Goal: Manage account settings

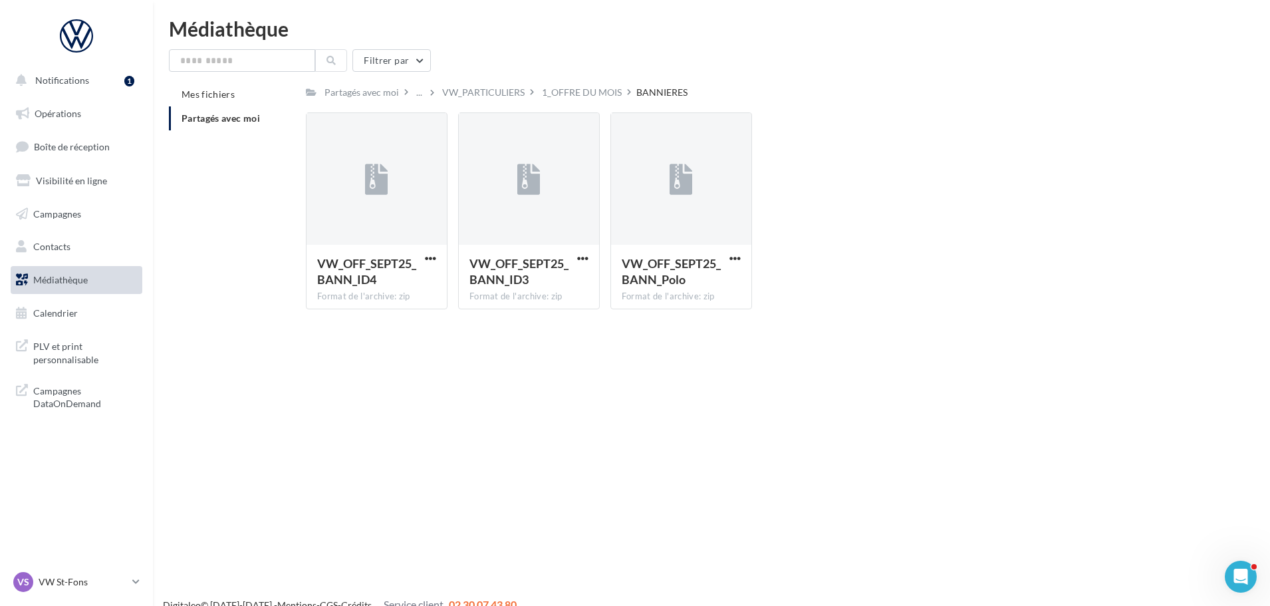
scroll to position [21, 0]
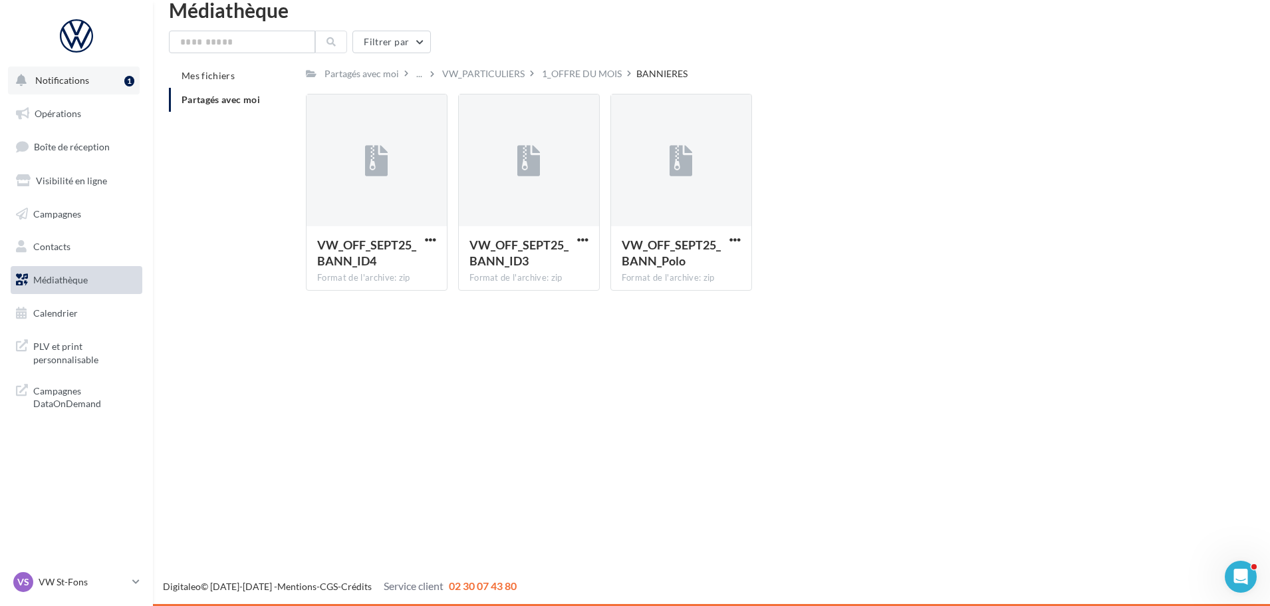
click at [63, 76] on span "Notifications" at bounding box center [62, 79] width 54 height 11
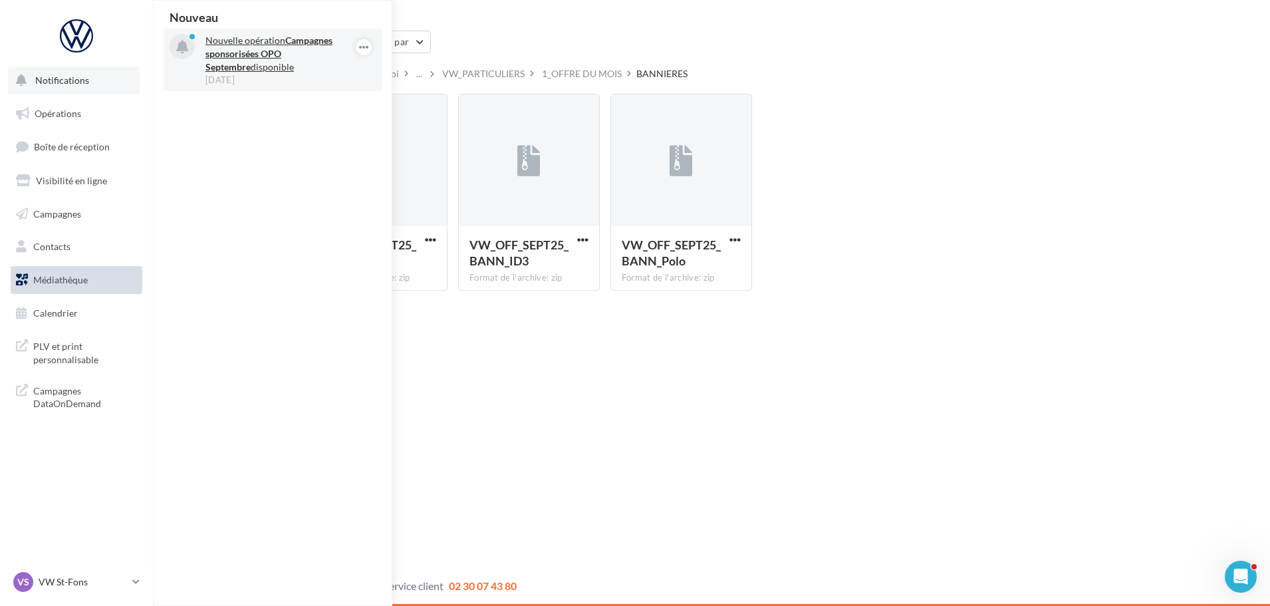
click at [265, 63] on p "Nouvelle opération Campagnes sponsorisées OPO Septembre disponible" at bounding box center [283, 54] width 154 height 40
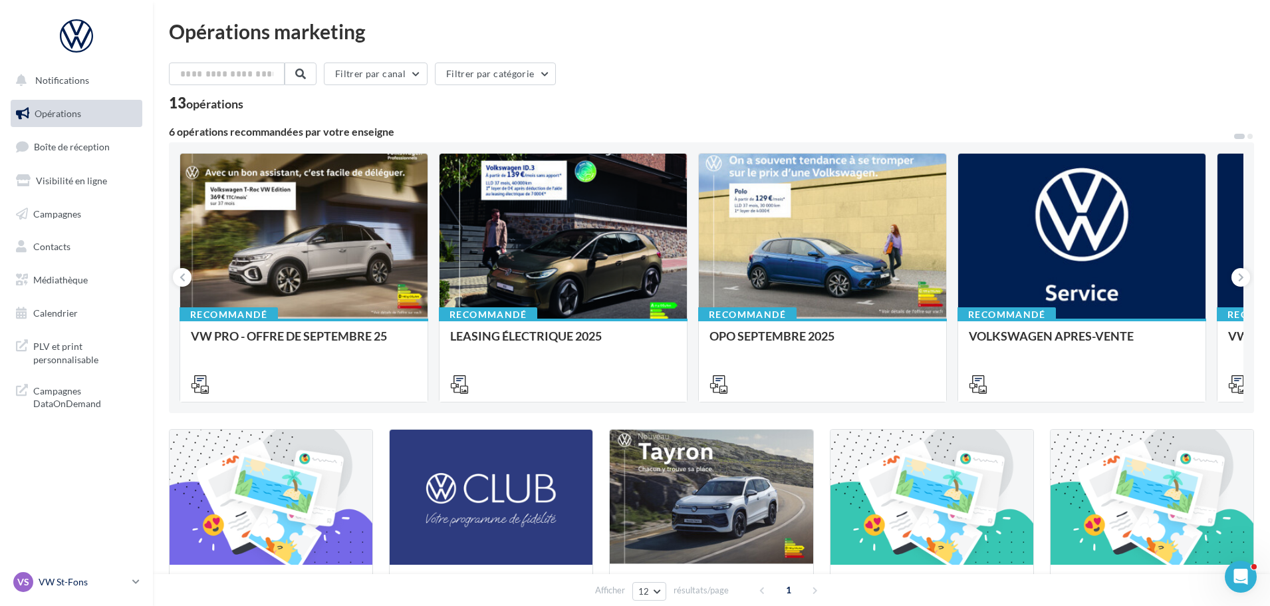
click at [137, 575] on link "VS VW St-Fons vw-stf-gru" at bounding box center [77, 581] width 132 height 25
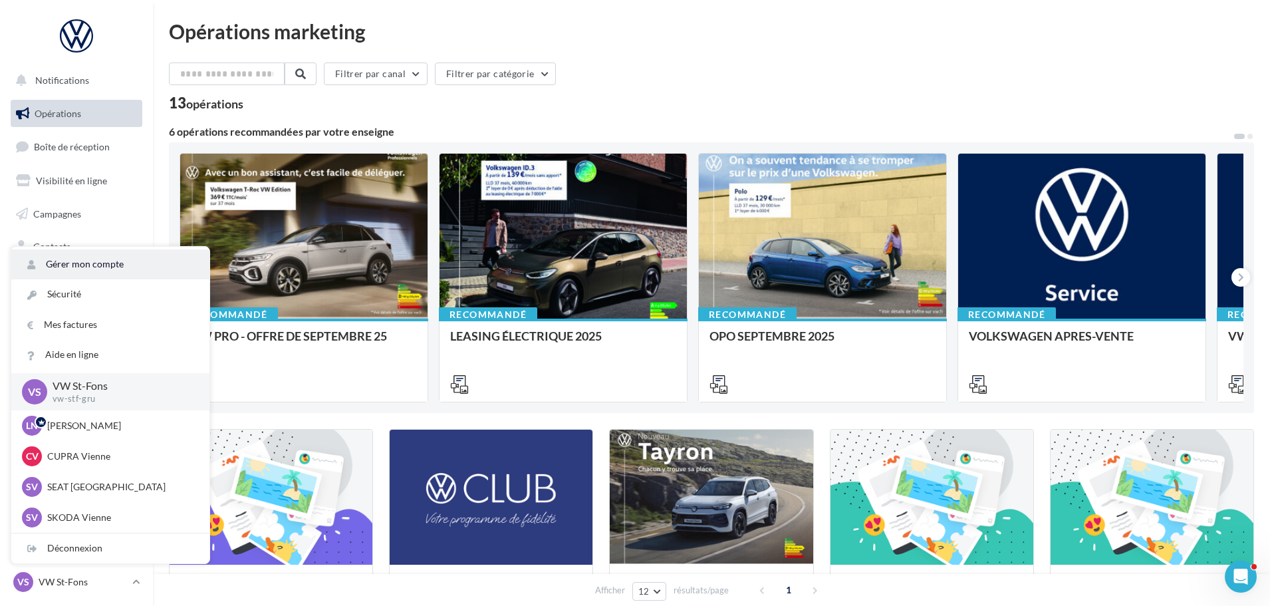
click at [116, 264] on link "Gérer mon compte" at bounding box center [110, 264] width 198 height 30
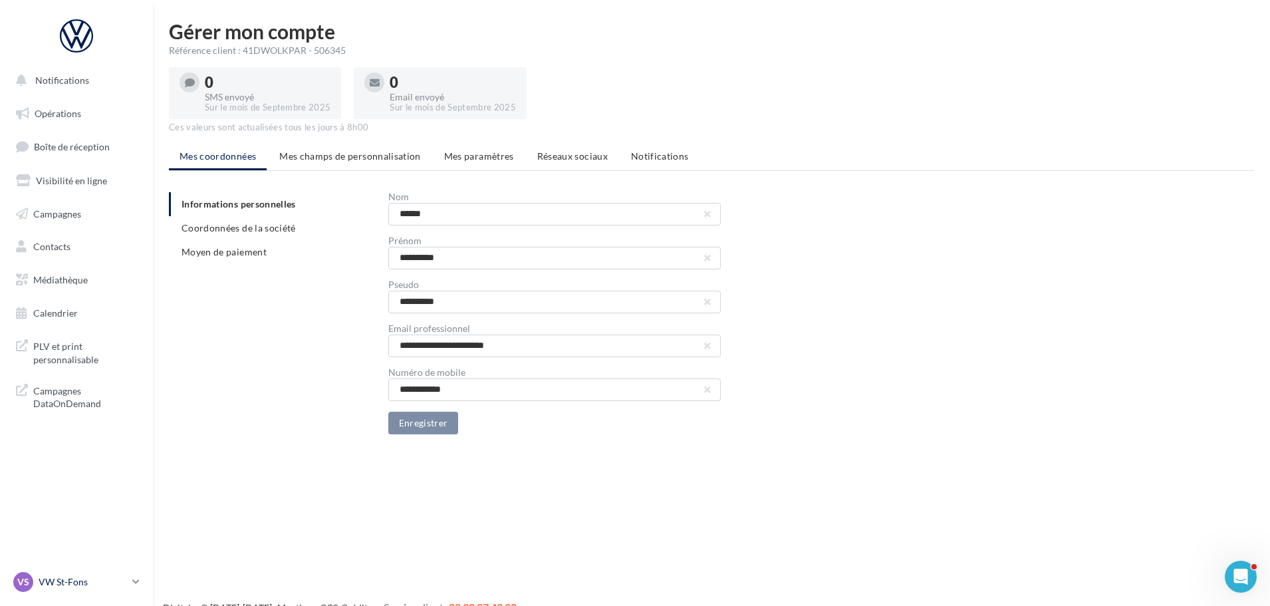
drag, startPoint x: 117, startPoint y: 589, endPoint x: 108, endPoint y: 574, distance: 17.9
click at [117, 589] on div "VS VW St-Fons vw-stf-gru" at bounding box center [70, 582] width 114 height 20
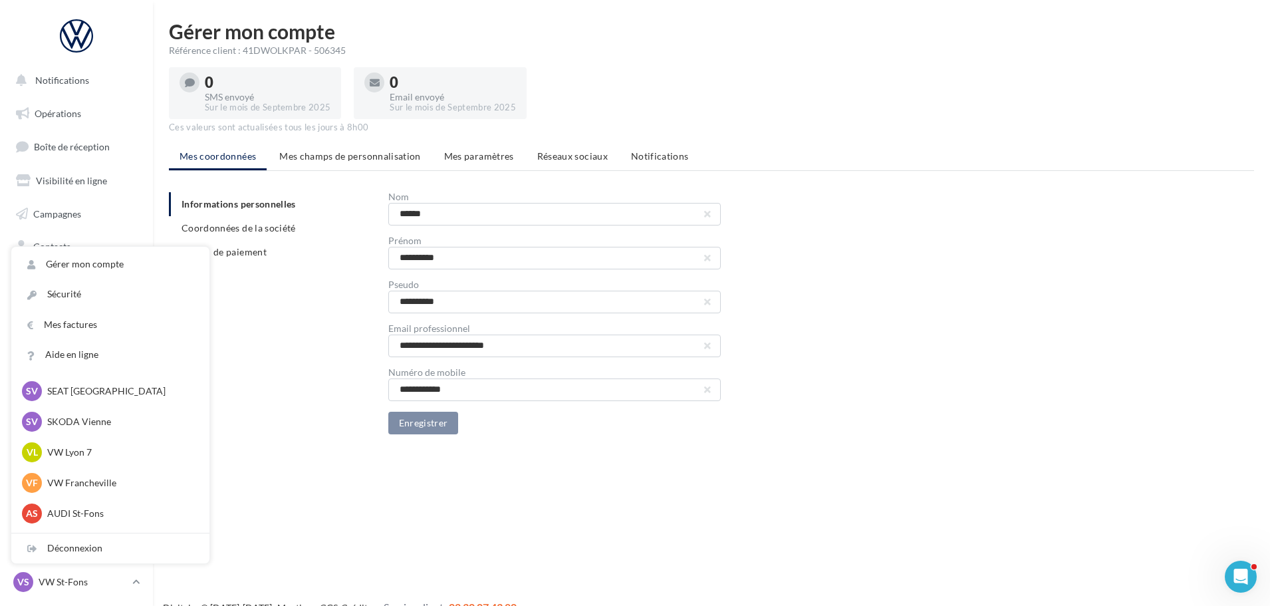
scroll to position [184, 0]
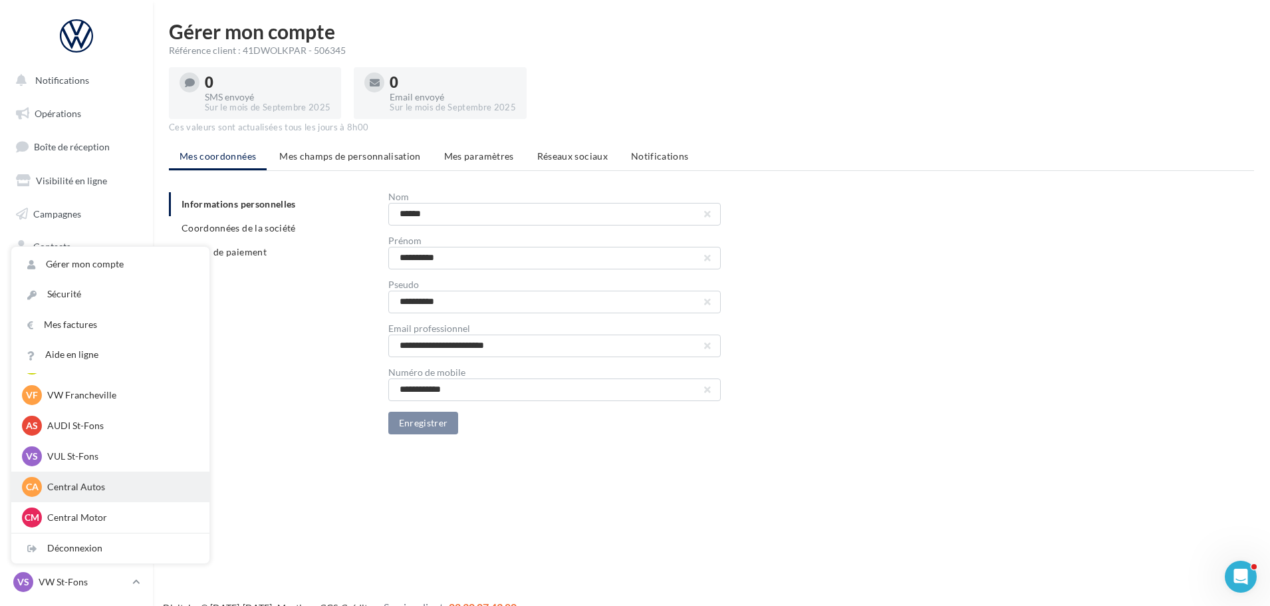
click at [79, 488] on p "Central Autos" at bounding box center [120, 486] width 146 height 13
